Goal: Task Accomplishment & Management: Use online tool/utility

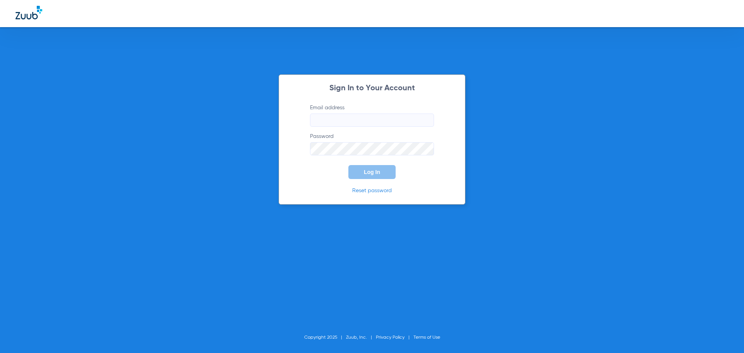
type input "[EMAIL_ADDRESS][DOMAIN_NAME]"
click at [375, 169] on span "Log In" at bounding box center [372, 172] width 16 height 6
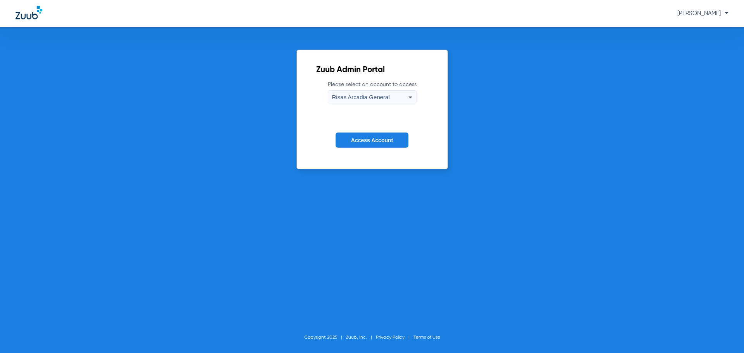
click at [388, 149] on form "Please select an account to access Risas Arcadia General Access Account" at bounding box center [372, 120] width 112 height 79
click at [392, 141] on span "Access Account" at bounding box center [372, 140] width 42 height 6
click at [380, 144] on button "Access Account" at bounding box center [372, 140] width 73 height 15
click at [354, 142] on span "Access Account" at bounding box center [372, 140] width 42 height 6
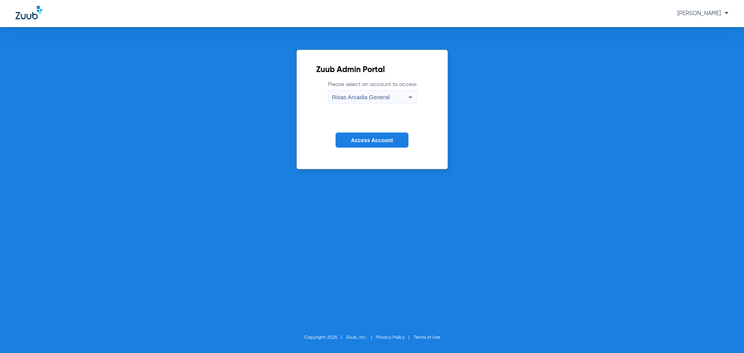
click at [405, 95] on div "Risas Arcadia General" at bounding box center [370, 97] width 76 height 13
click at [435, 86] on div at bounding box center [372, 176] width 744 height 353
click at [371, 138] on span "Access Account" at bounding box center [372, 140] width 42 height 6
click at [709, 14] on span "Alfredo Coronado" at bounding box center [703, 13] width 51 height 6
click at [663, 64] on div at bounding box center [372, 176] width 744 height 353
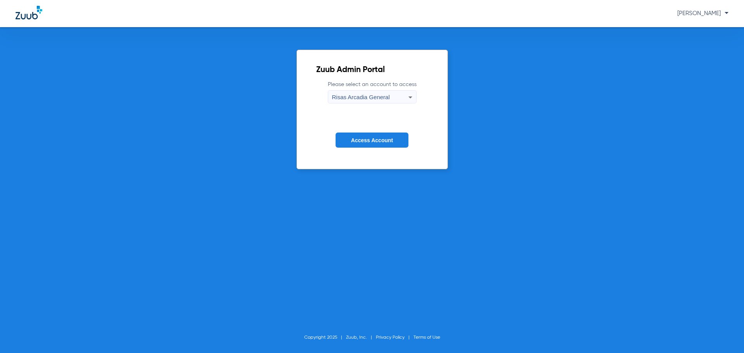
click at [366, 145] on button "Access Account" at bounding box center [372, 140] width 73 height 15
click at [16, 12] on img at bounding box center [29, 13] width 27 height 14
click at [31, 17] on img at bounding box center [29, 13] width 27 height 14
click at [40, 10] on img at bounding box center [29, 13] width 27 height 14
click at [638, 144] on div "Zuub Admin Portal Please select an account to access Risas Arcadia General Acce…" at bounding box center [372, 190] width 744 height 326
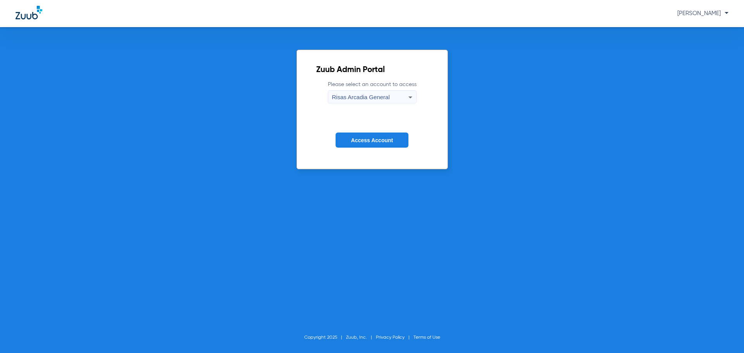
click at [370, 138] on span "Access Account" at bounding box center [372, 140] width 42 height 6
click at [382, 138] on span "Access Account" at bounding box center [372, 140] width 42 height 6
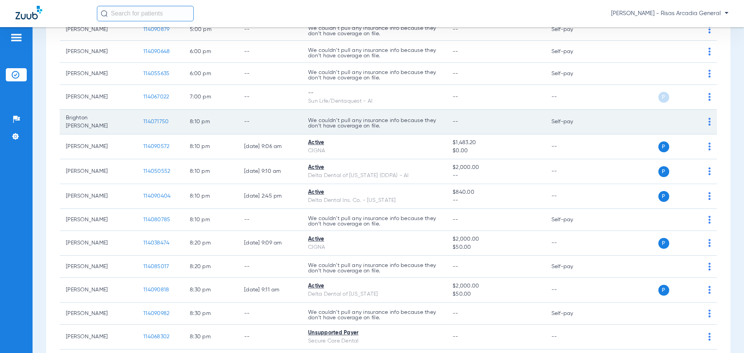
scroll to position [581, 0]
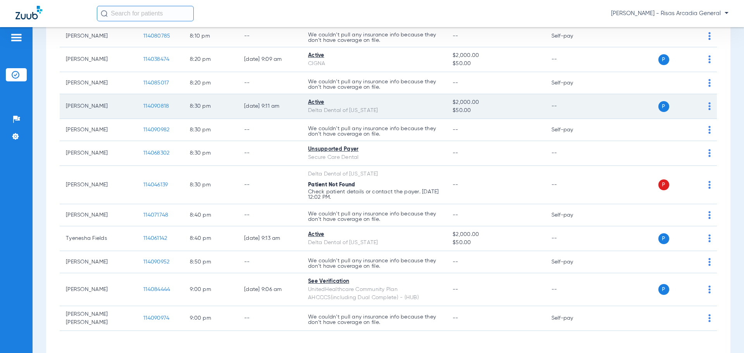
scroll to position [775, 0]
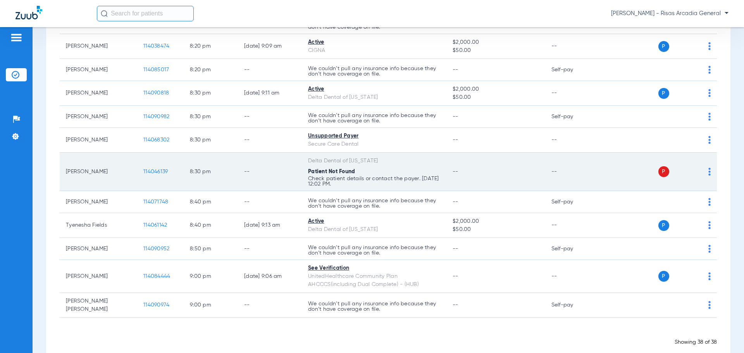
click at [703, 164] on td "P S" at bounding box center [658, 172] width 120 height 38
click at [709, 170] on img at bounding box center [710, 172] width 2 height 8
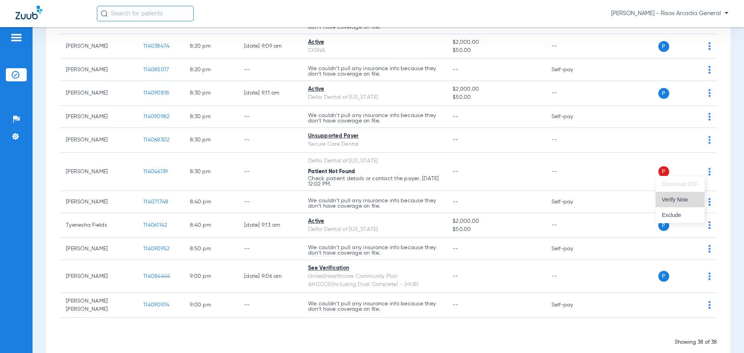
click at [685, 198] on span "Verify Now" at bounding box center [680, 199] width 36 height 5
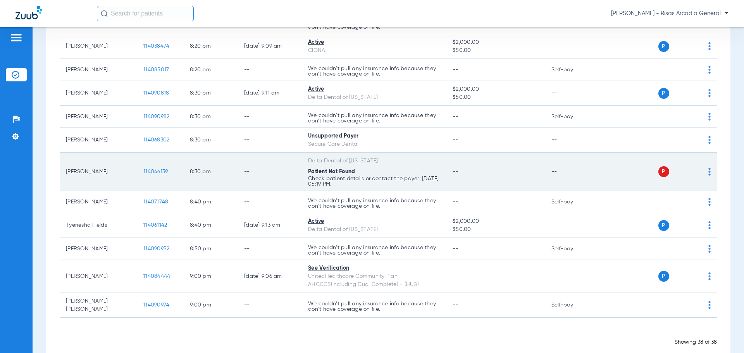
click at [359, 162] on td "Delta Dental of Arizona Patient Not Found Check patient details or contact the …" at bounding box center [374, 172] width 145 height 38
drag, startPoint x: 300, startPoint y: 165, endPoint x: 322, endPoint y: 167, distance: 21.4
click at [301, 165] on td "--" at bounding box center [270, 172] width 64 height 38
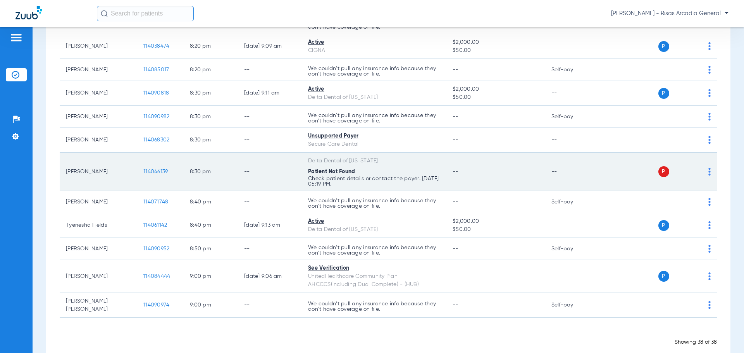
click at [335, 157] on div "Delta Dental of [US_STATE]" at bounding box center [374, 161] width 132 height 8
click at [706, 168] on td "P S" at bounding box center [658, 172] width 120 height 38
click at [700, 170] on div "P S" at bounding box center [655, 171] width 114 height 11
click at [701, 167] on div "P S" at bounding box center [655, 171] width 114 height 11
click at [709, 168] on img at bounding box center [710, 172] width 2 height 8
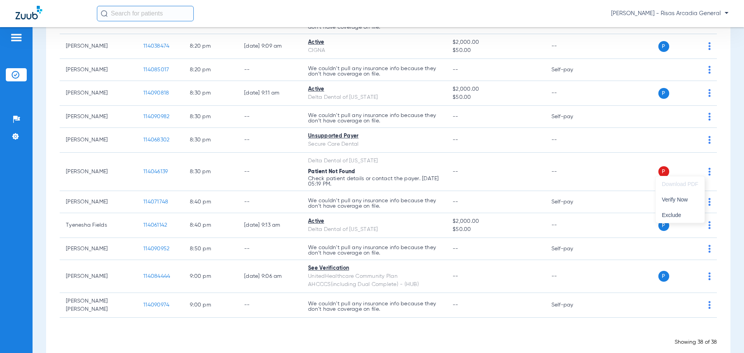
click at [744, 299] on div at bounding box center [372, 176] width 744 height 353
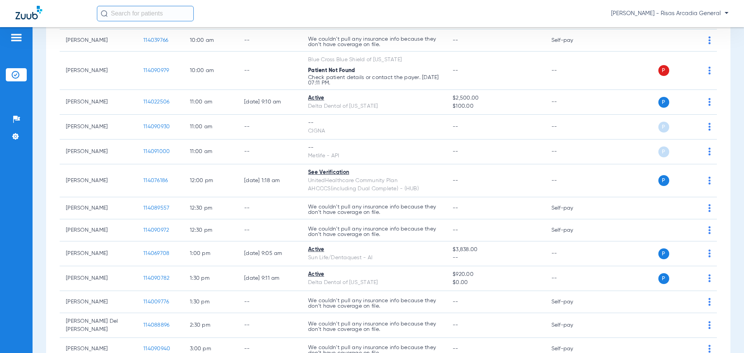
scroll to position [0, 0]
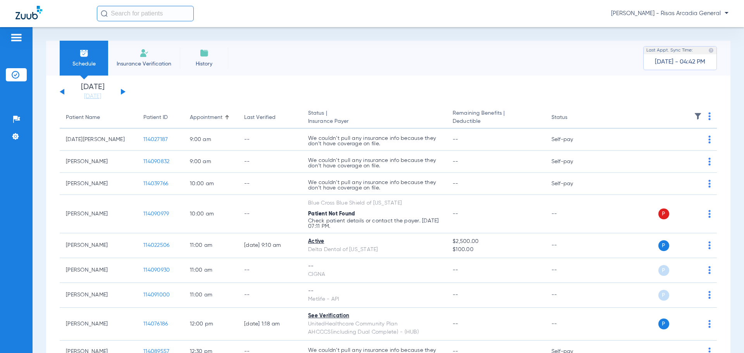
click at [654, 51] on span "Last Appt. Sync Time:" at bounding box center [670, 51] width 47 height 8
click at [658, 67] on div "[DATE] - 04:42 PM" at bounding box center [680, 62] width 50 height 16
click at [663, 62] on span "[DATE] - 04:42 PM" at bounding box center [680, 62] width 50 height 8
click at [88, 97] on link "[DATE]" at bounding box center [92, 97] width 47 height 8
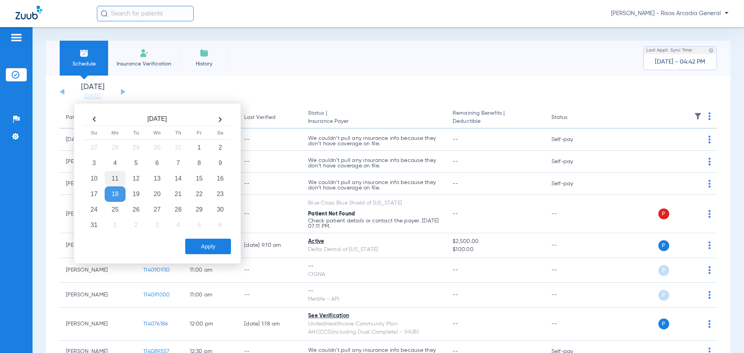
click at [119, 177] on td "11" at bounding box center [115, 179] width 21 height 16
click at [190, 243] on button "Apply" at bounding box center [208, 247] width 46 height 16
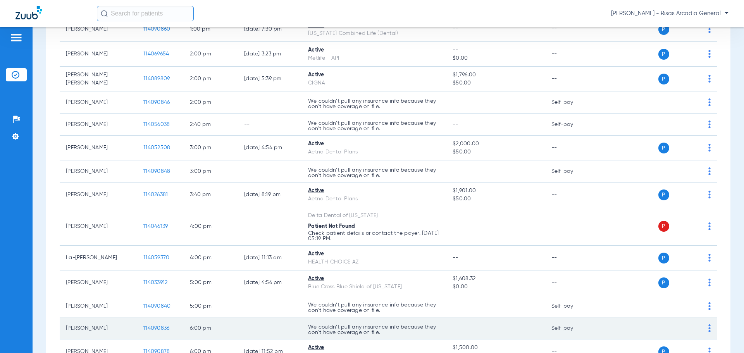
scroll to position [316, 0]
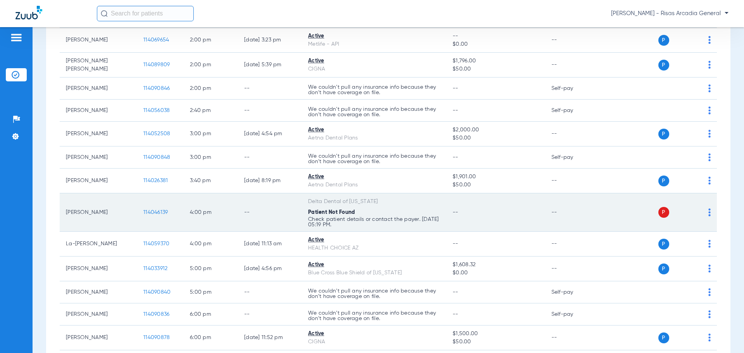
click at [709, 212] on img at bounding box center [710, 213] width 2 height 8
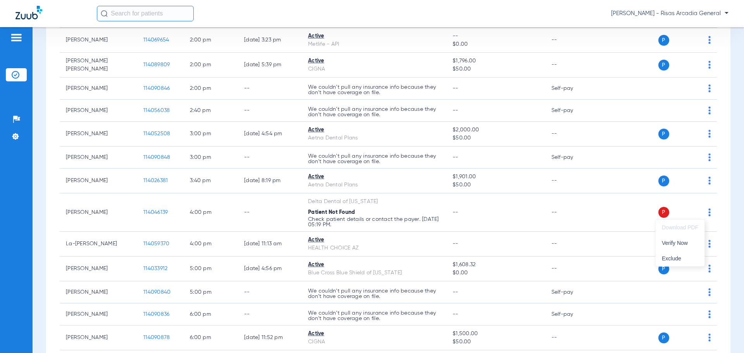
click at [330, 211] on div at bounding box center [372, 176] width 744 height 353
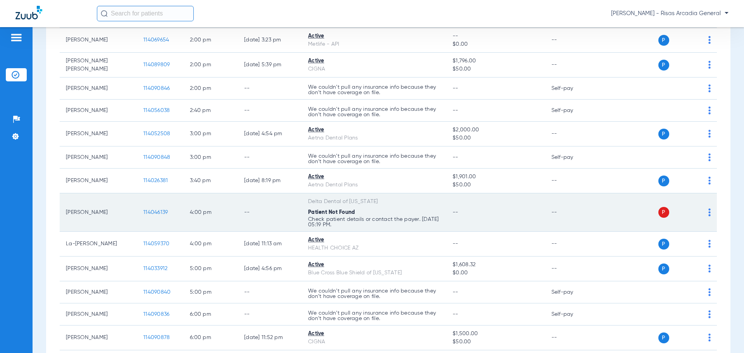
click at [154, 214] on span "114046139" at bounding box center [155, 212] width 24 height 5
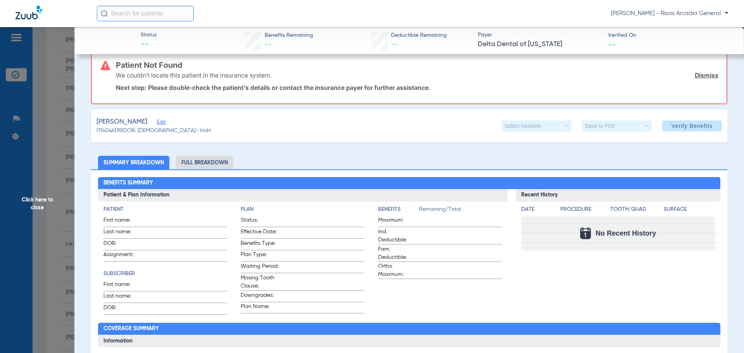
scroll to position [0, 0]
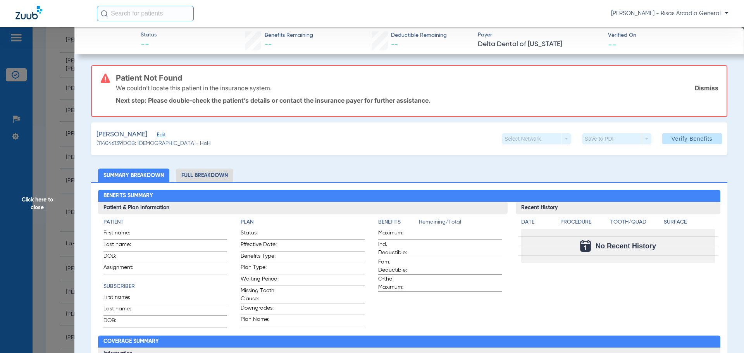
click at [289, 148] on div "Matos, Rafael Edit (114046139) DOB: 08/10/1980 - HoH Select Network arrow_drop_…" at bounding box center [409, 139] width 637 height 33
